Goal: Find specific page/section: Find specific page/section

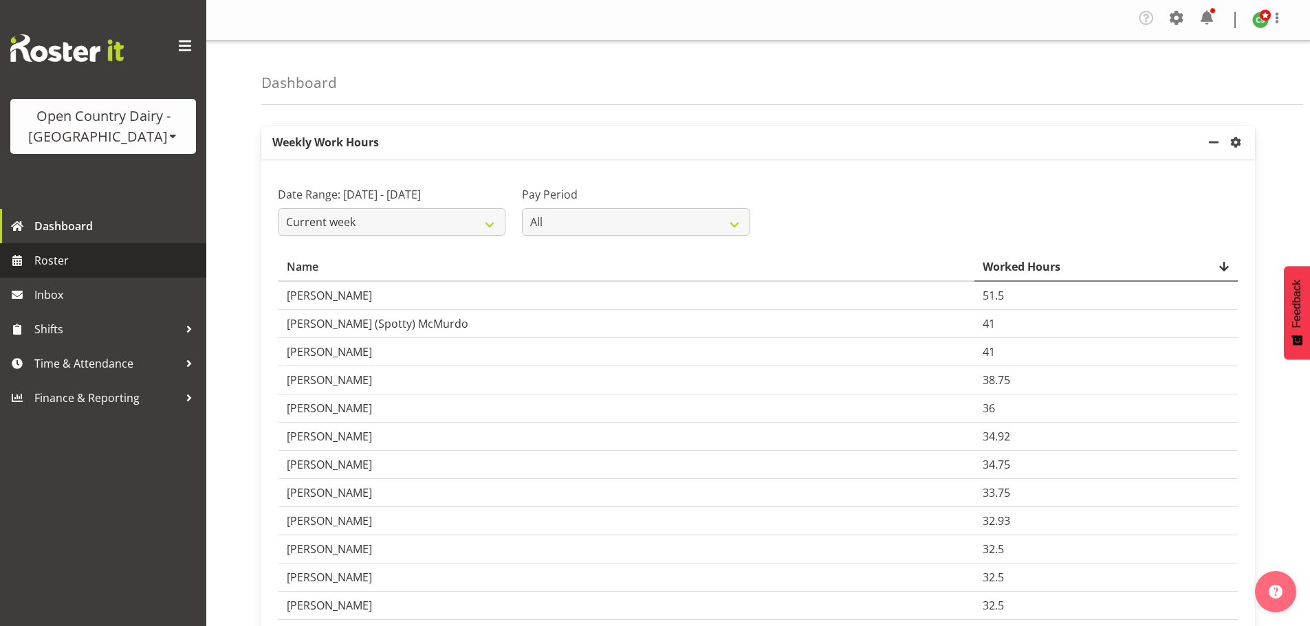
click at [49, 257] on span "Roster" at bounding box center [116, 260] width 165 height 21
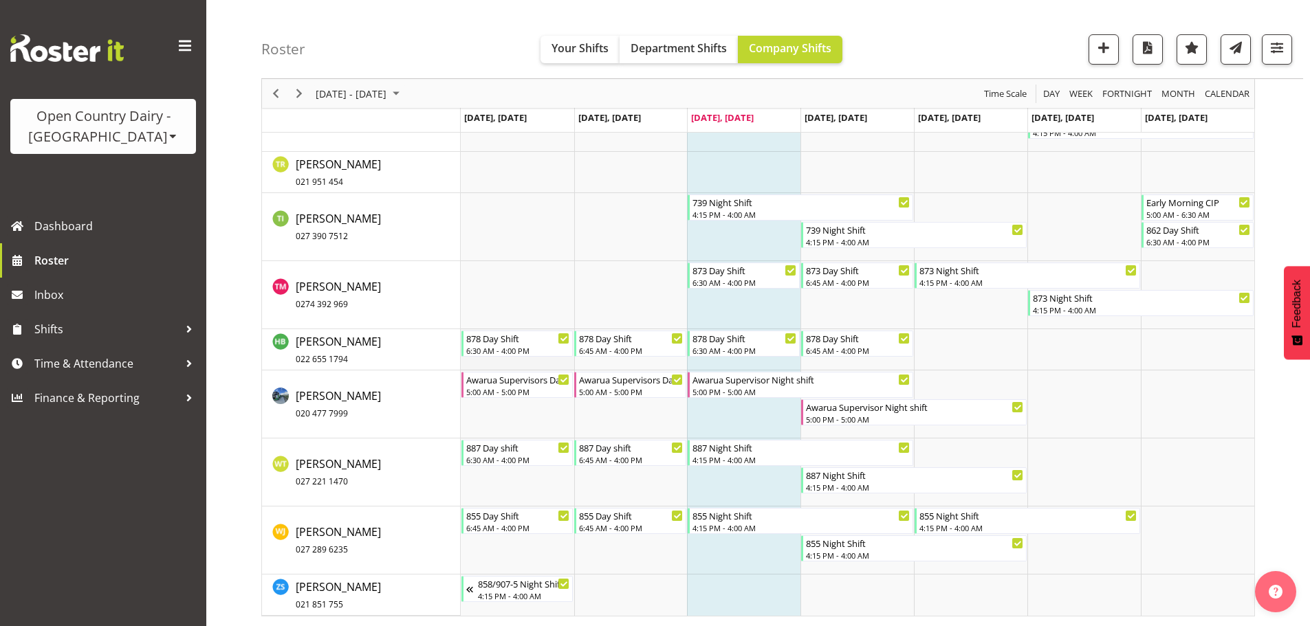
scroll to position [8833, 0]
click at [168, 141] on span at bounding box center [173, 136] width 11 height 11
click at [105, 169] on link "Open Country Dairy - [GEOGRAPHIC_DATA]" at bounding box center [142, 174] width 265 height 25
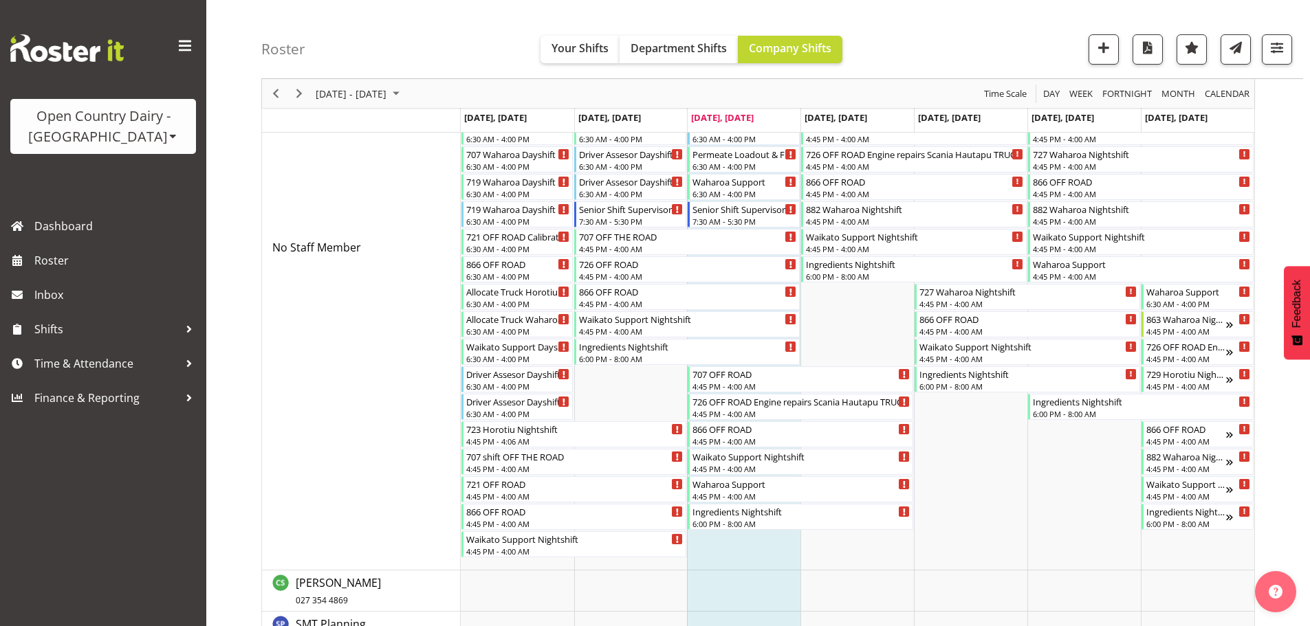
scroll to position [351, 0]
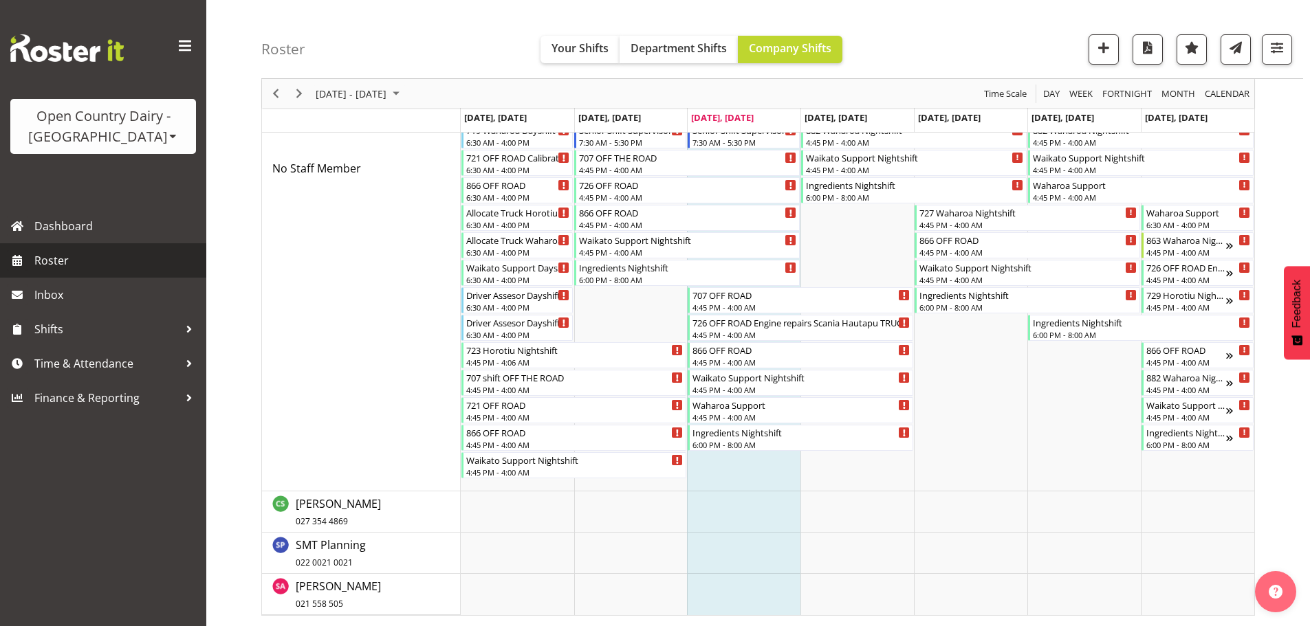
click at [70, 257] on span "Roster" at bounding box center [116, 260] width 165 height 21
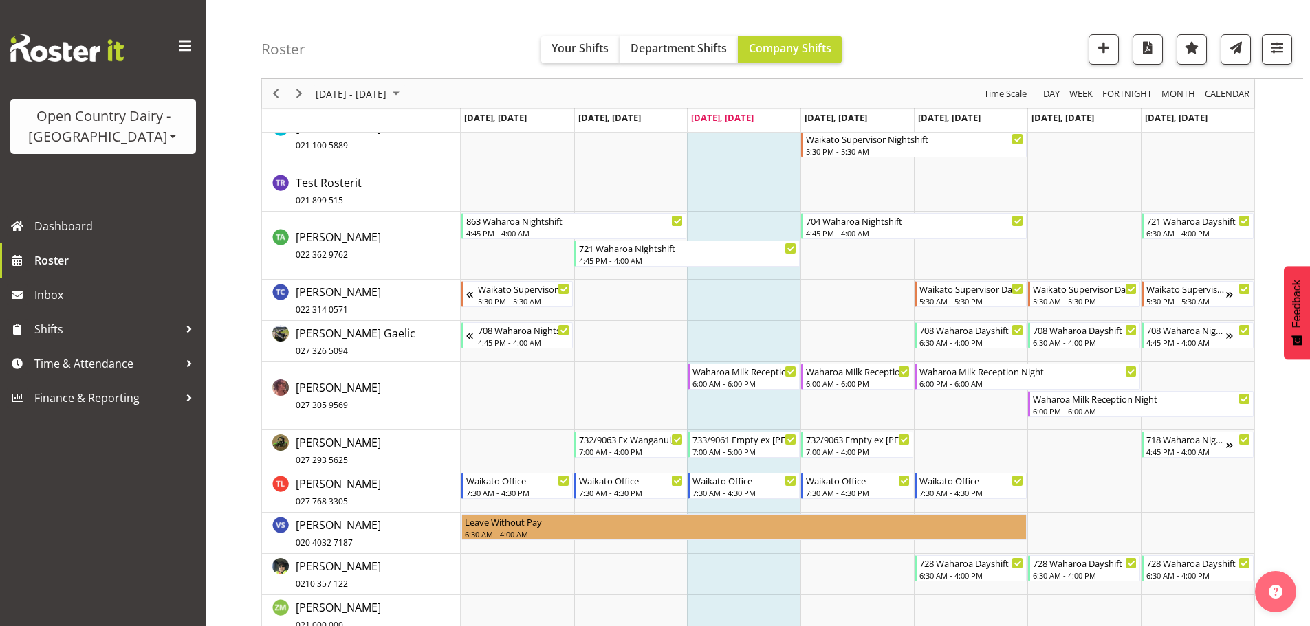
scroll to position [9780, 0]
